Goal: Task Accomplishment & Management: Manage account settings

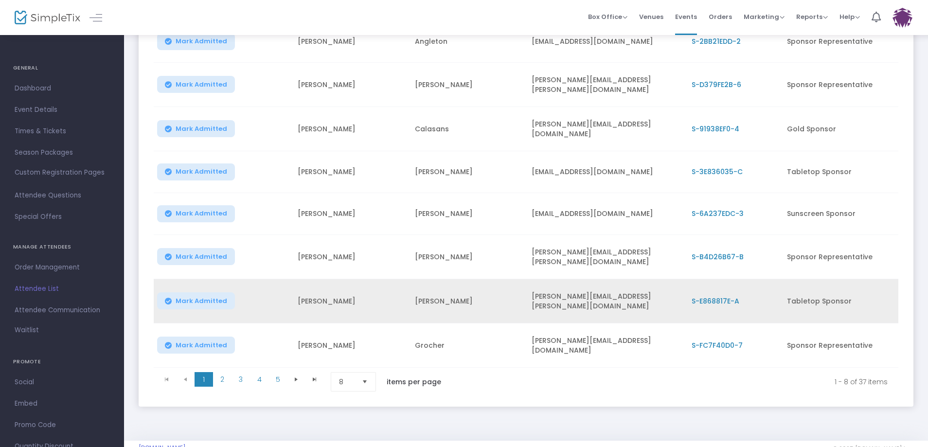
scroll to position [185, 0]
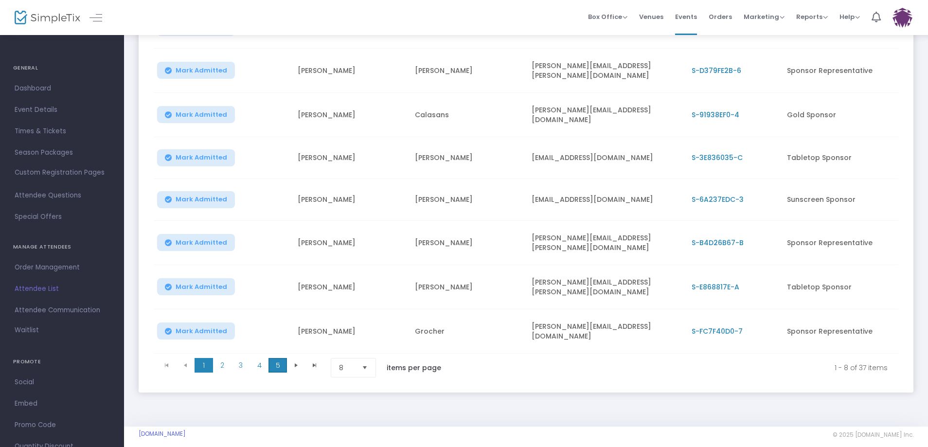
click at [277, 358] on span "5" at bounding box center [277, 365] width 18 height 15
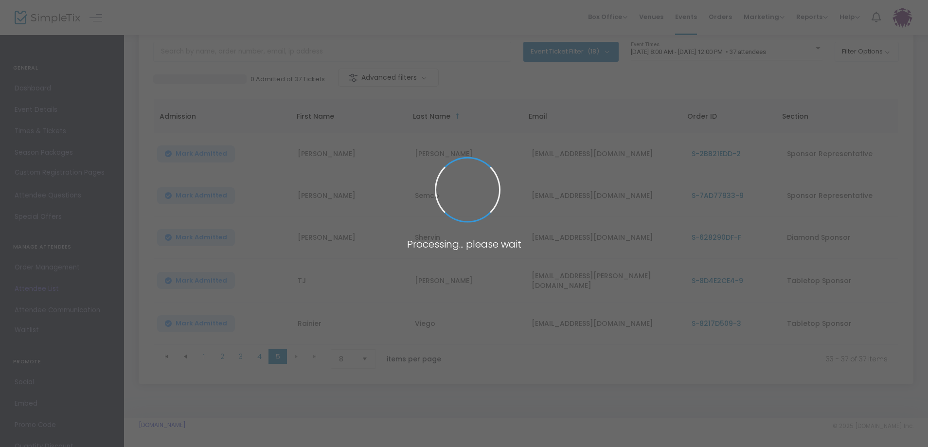
scroll to position [60, 0]
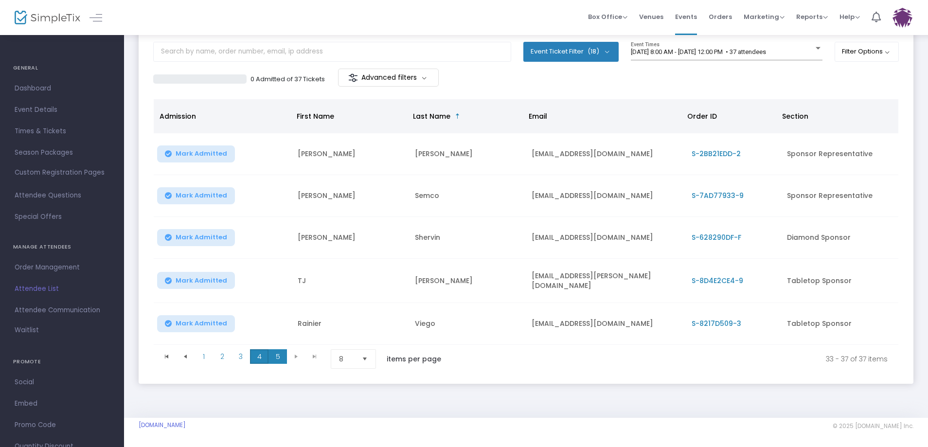
click at [259, 357] on span "4" at bounding box center [259, 356] width 18 height 15
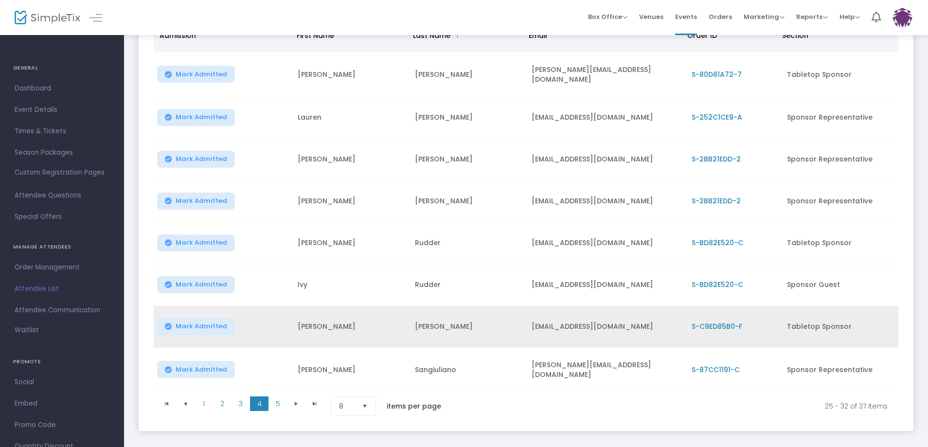
scroll to position [157, 0]
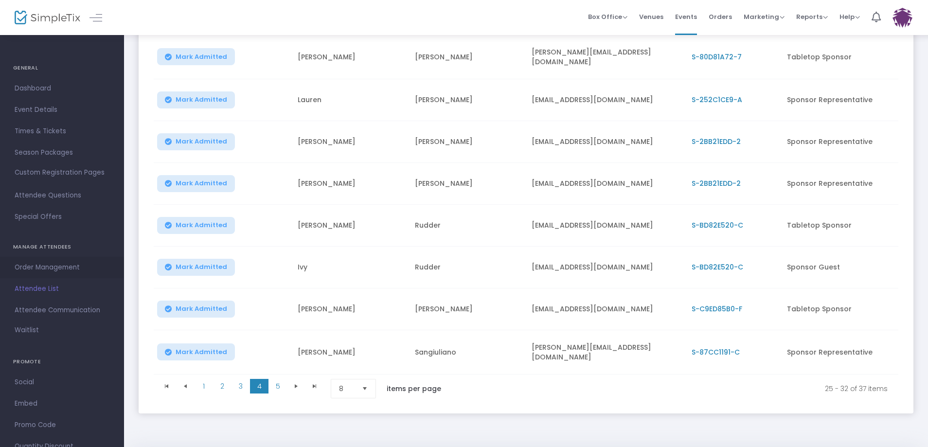
click at [64, 269] on span "Order Management" at bounding box center [62, 267] width 95 height 13
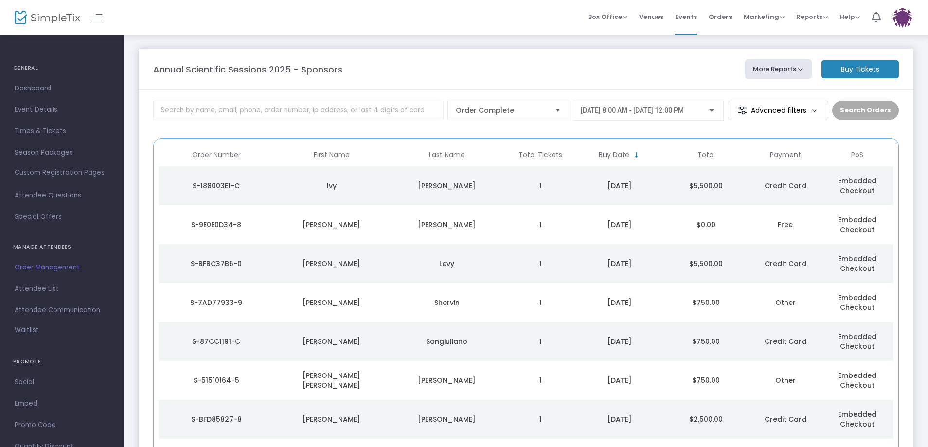
click at [212, 183] on div "S-188003E1-C" at bounding box center [216, 186] width 110 height 10
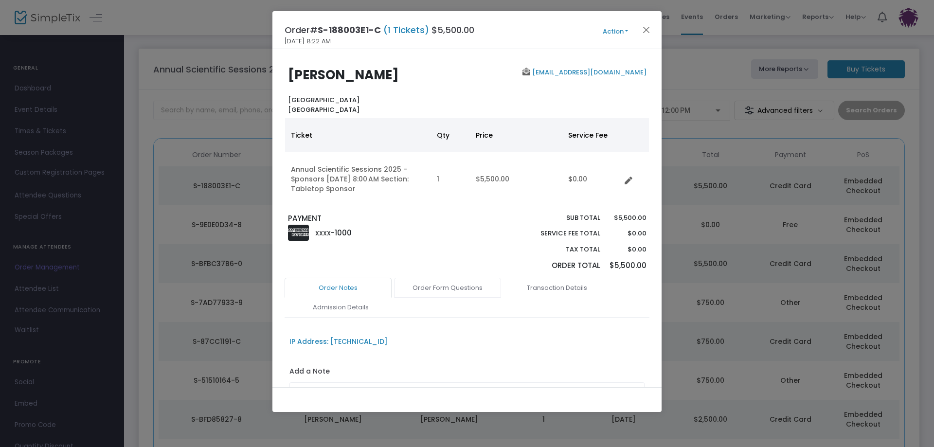
click at [466, 290] on link "Order Form Questions" at bounding box center [447, 288] width 107 height 20
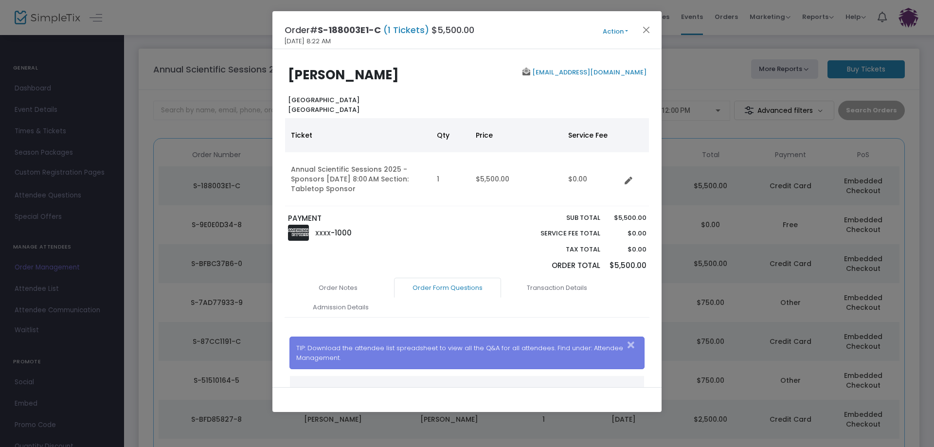
click at [611, 72] on link "[EMAIL_ADDRESS][DOMAIN_NAME]" at bounding box center [588, 72] width 116 height 9
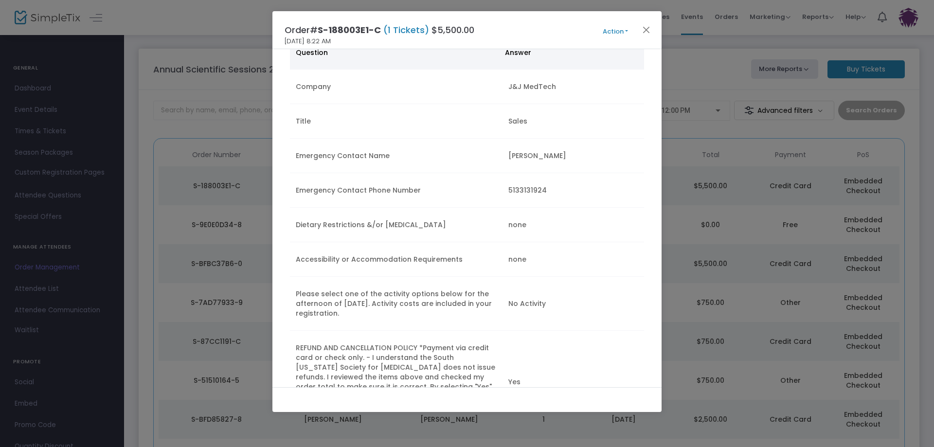
scroll to position [434, 0]
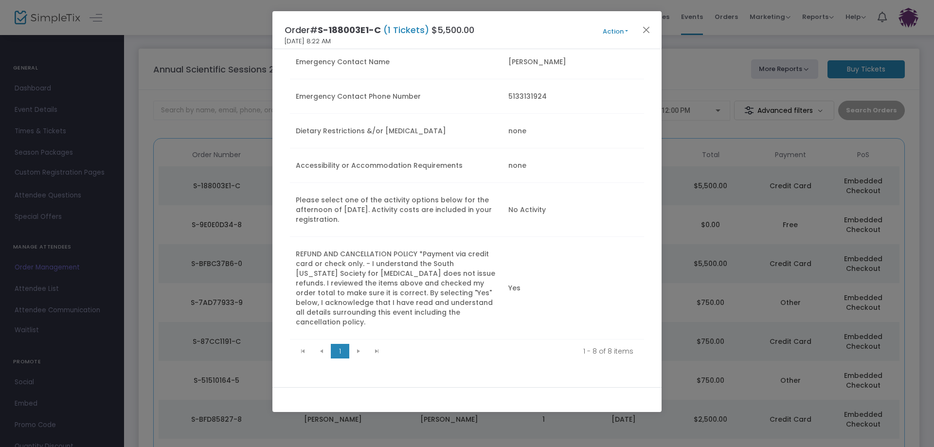
click at [356, 344] on kendo-pager-next-buttons at bounding box center [367, 351] width 37 height 15
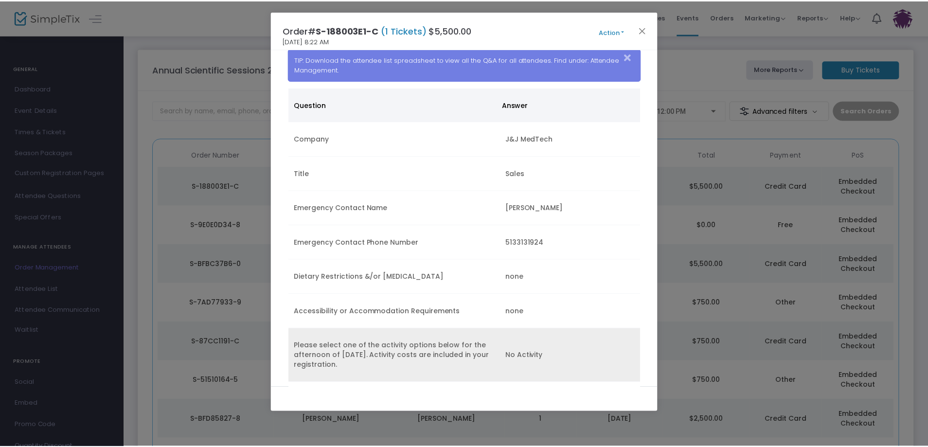
scroll to position [142, 0]
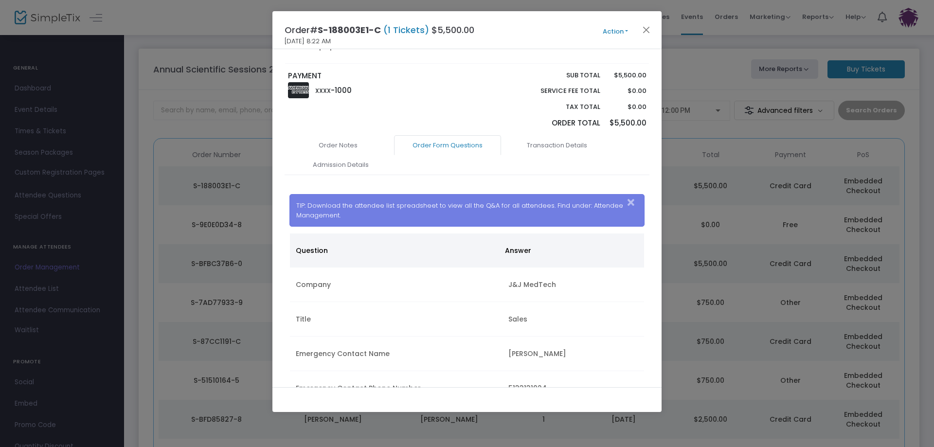
click at [140, 279] on ngb-modal-window "Order# S-188003E1-C (1 Tickets) $5,500.00 [DATE] 8:22 AM Action Mark Admitted E…" at bounding box center [467, 223] width 934 height 447
click at [645, 27] on button "Close" at bounding box center [646, 29] width 13 height 13
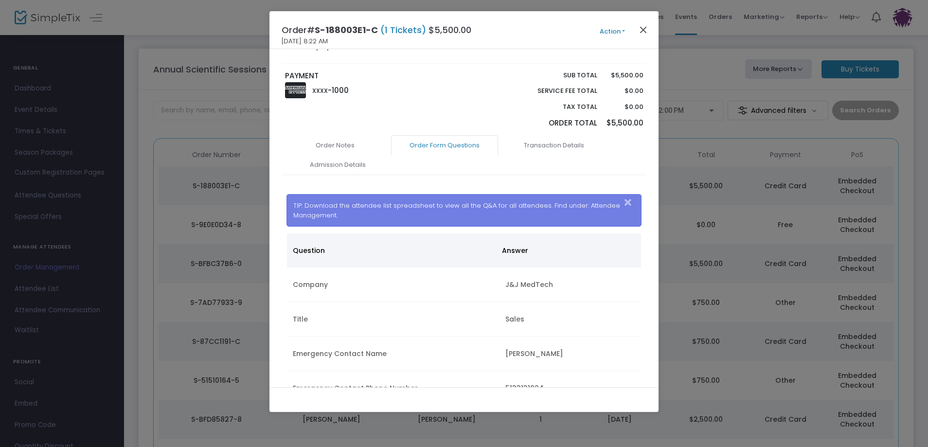
scroll to position [31, 0]
